Goal: Task Accomplishment & Management: Manage account settings

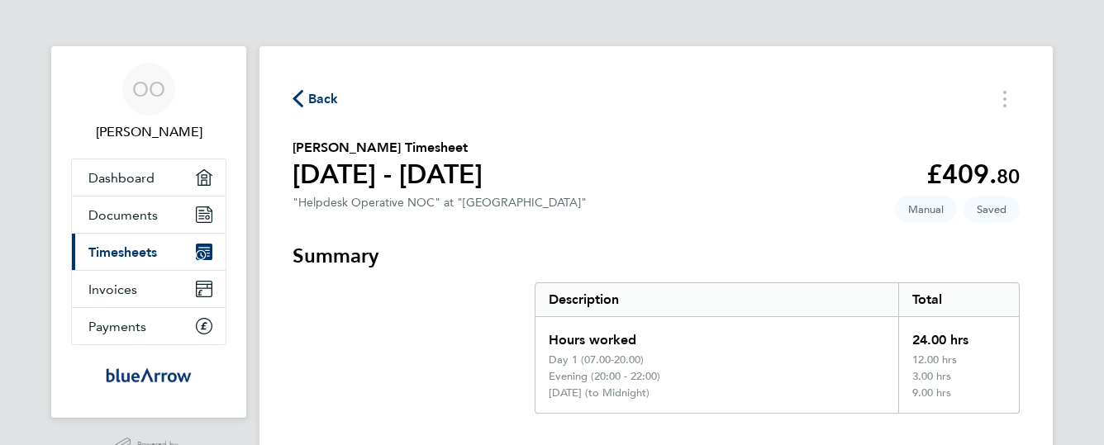
scroll to position [854, 0]
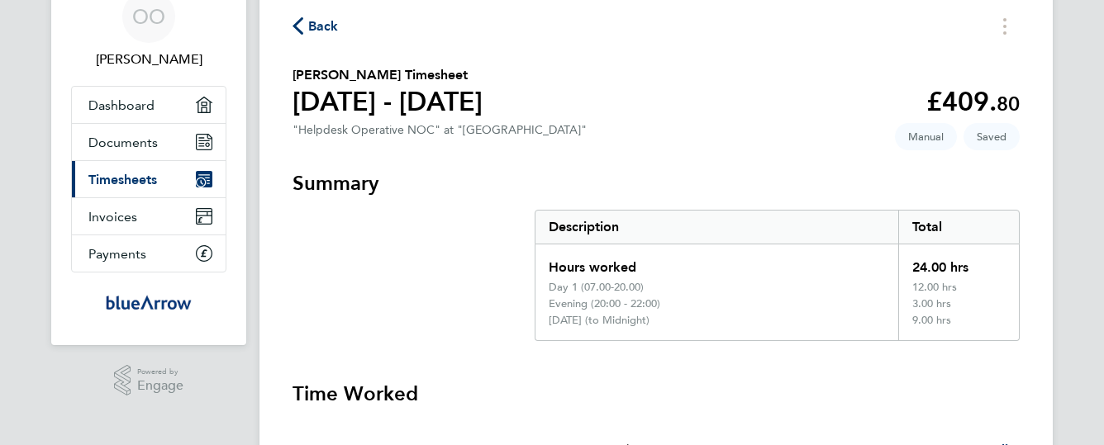
scroll to position [0, 0]
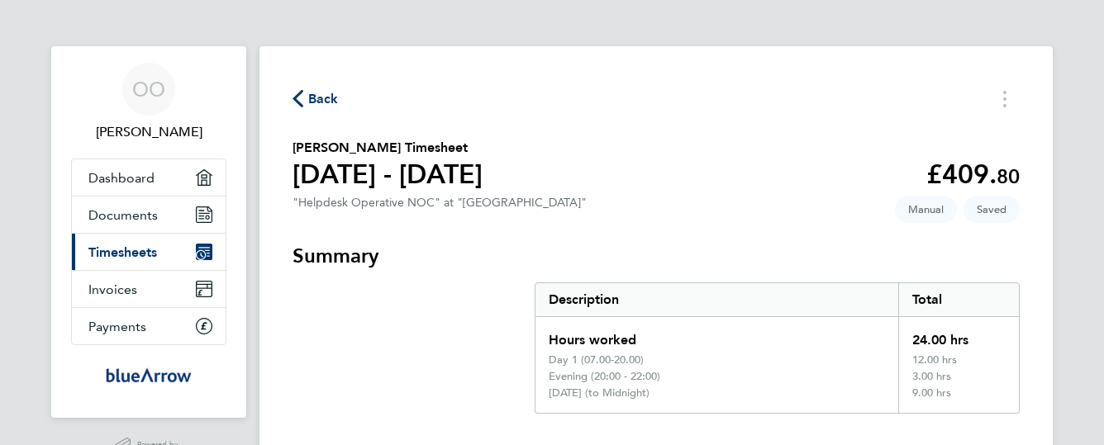
click at [145, 252] on span "Timesheets" at bounding box center [122, 253] width 69 height 16
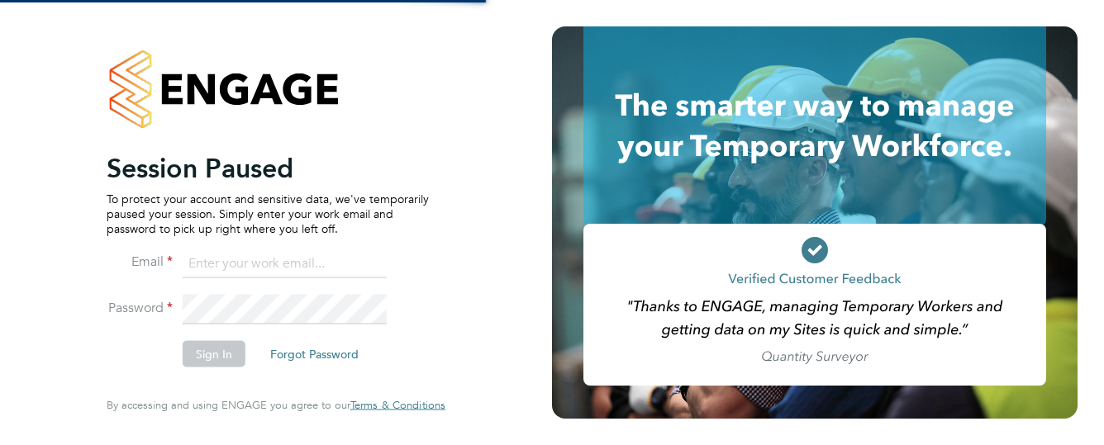
type input "[EMAIL_ADDRESS][DOMAIN_NAME]"
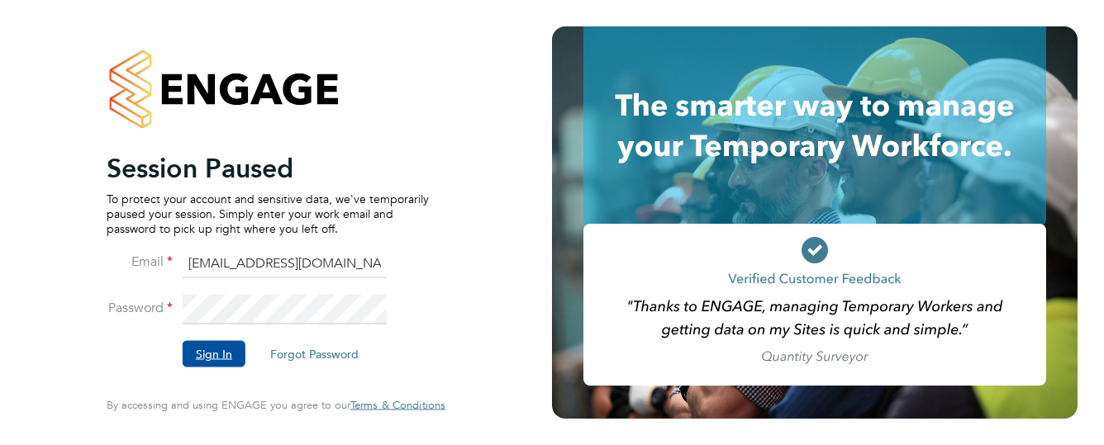
click at [226, 355] on button "Sign In" at bounding box center [214, 354] width 63 height 26
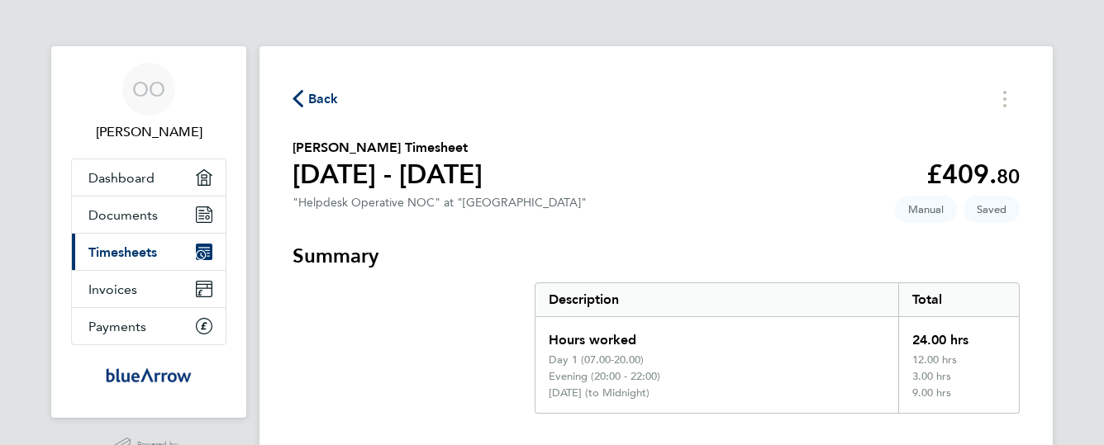
click at [298, 97] on icon "button" at bounding box center [298, 98] width 11 height 17
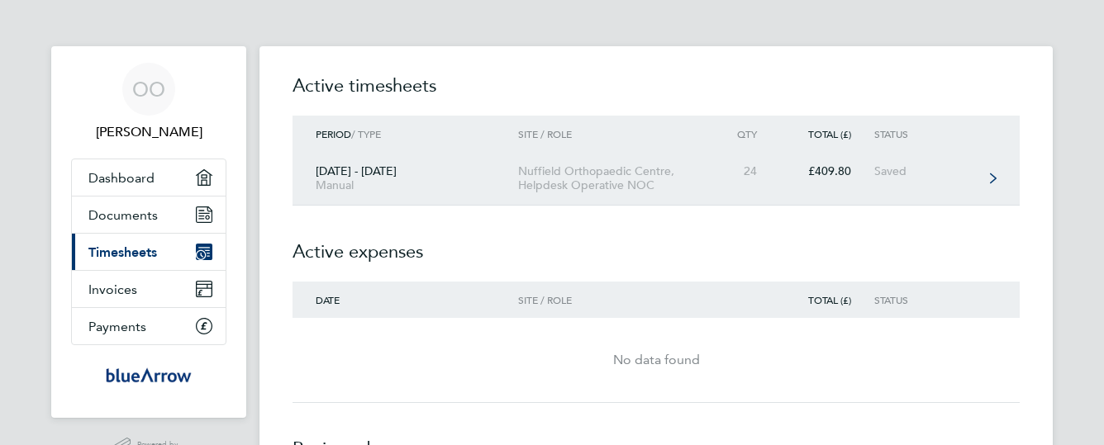
click at [539, 175] on div "Nuffield Orthopaedic Centre, Helpdesk Operative NOC" at bounding box center [612, 178] width 189 height 28
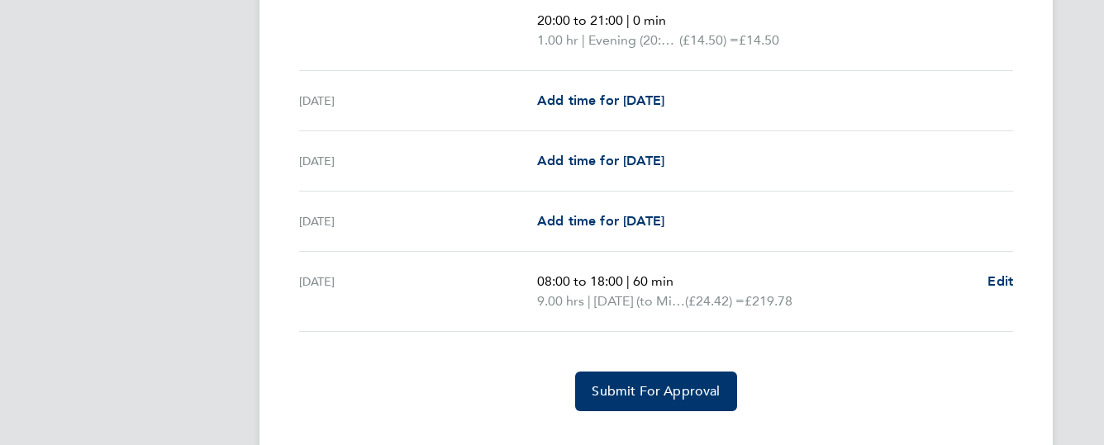
scroll to position [821, 0]
